Goal: Task Accomplishment & Management: Manage account settings

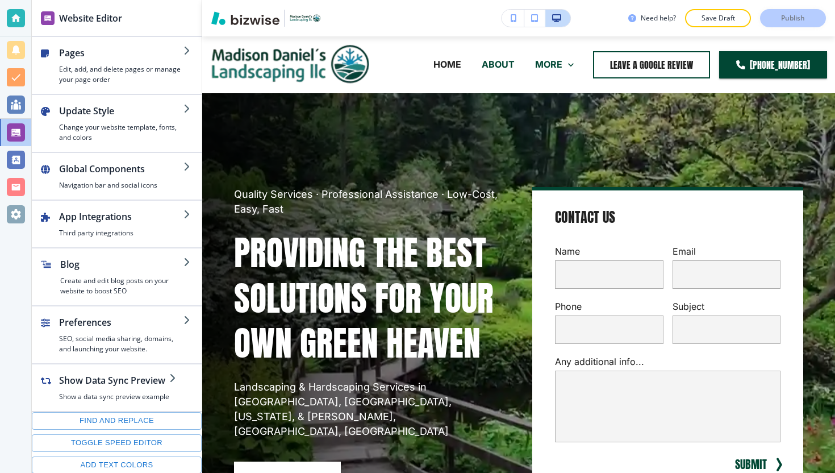
scroll to position [155, 0]
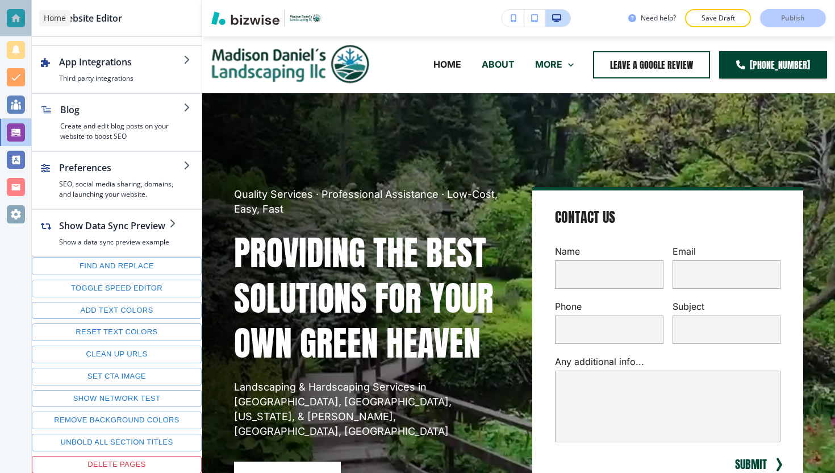
click at [7, 19] on div at bounding box center [16, 18] width 18 height 18
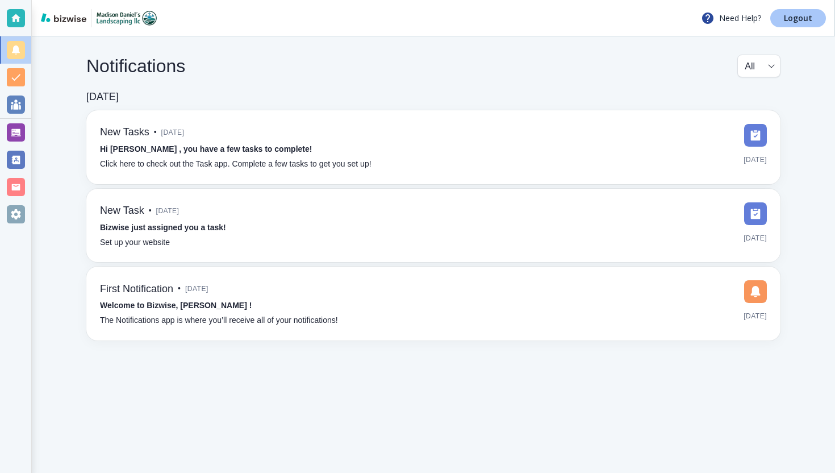
click at [783, 16] on link "Logout" at bounding box center [798, 18] width 56 height 18
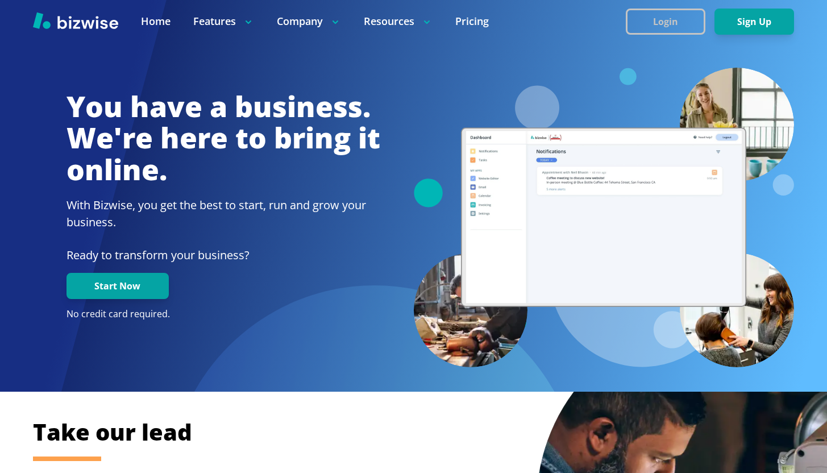
click at [657, 26] on button "Login" at bounding box center [665, 22] width 80 height 26
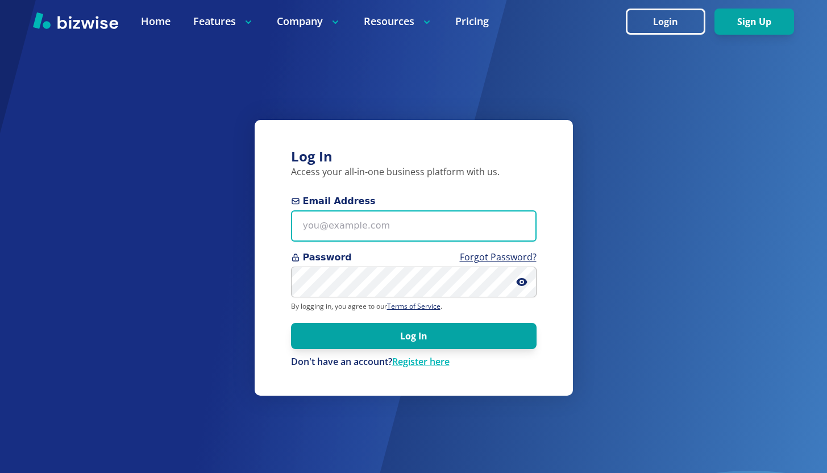
click at [422, 216] on input "Email Address" at bounding box center [413, 225] width 245 height 31
paste input "markpassi@gmail.com"
type input "markpassi@gmail.com"
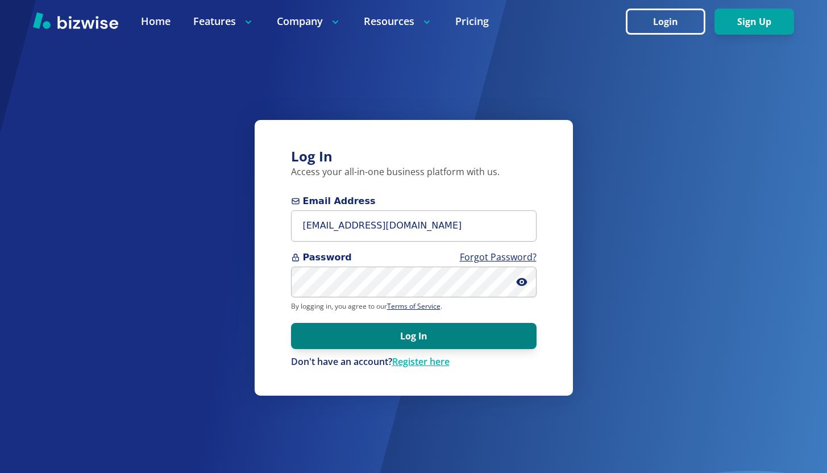
click at [446, 329] on button "Log In" at bounding box center [413, 336] width 245 height 26
